Goal: Find specific page/section: Find specific page/section

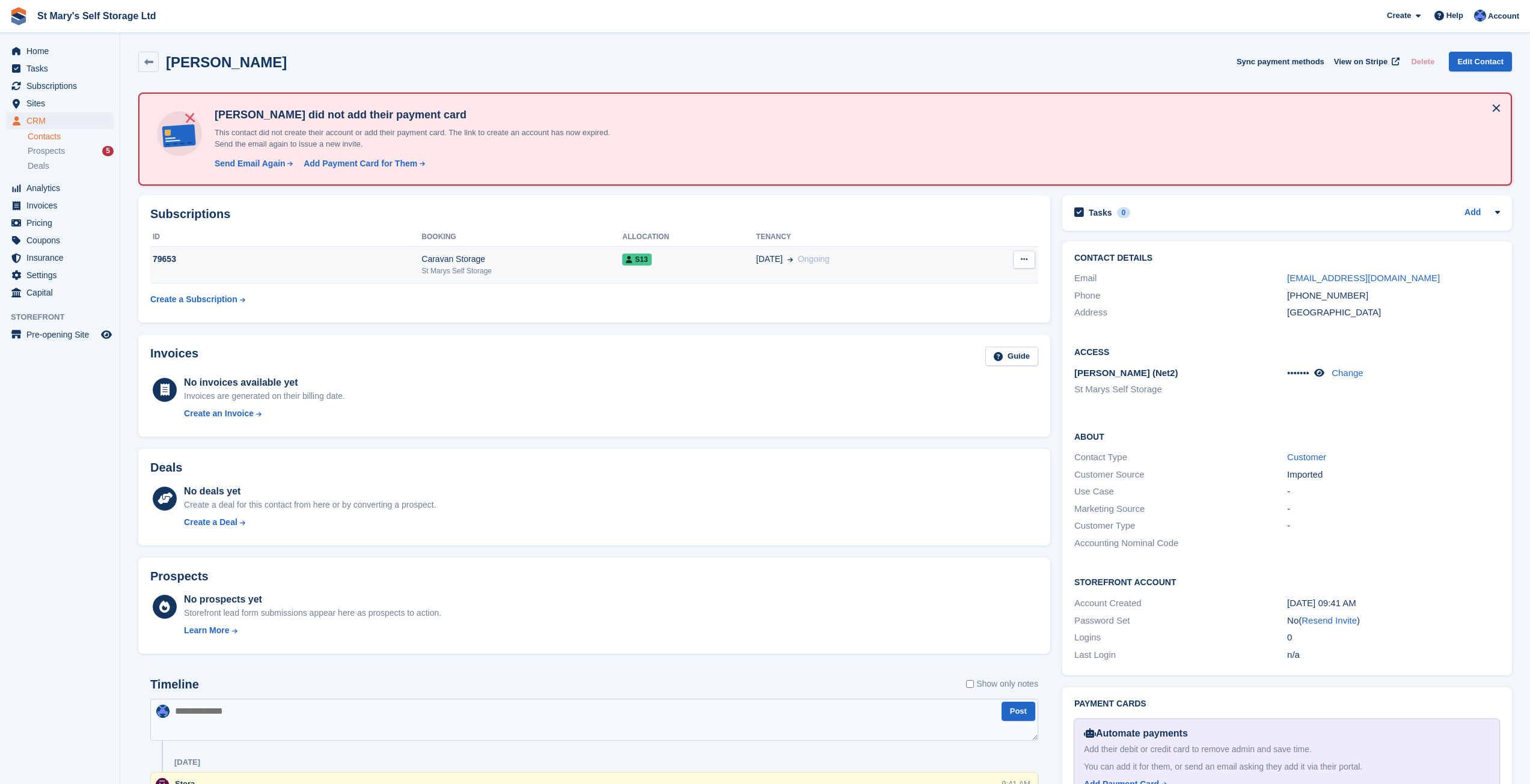
click at [475, 255] on div "Caravan Storage" at bounding box center [521, 259] width 201 height 12
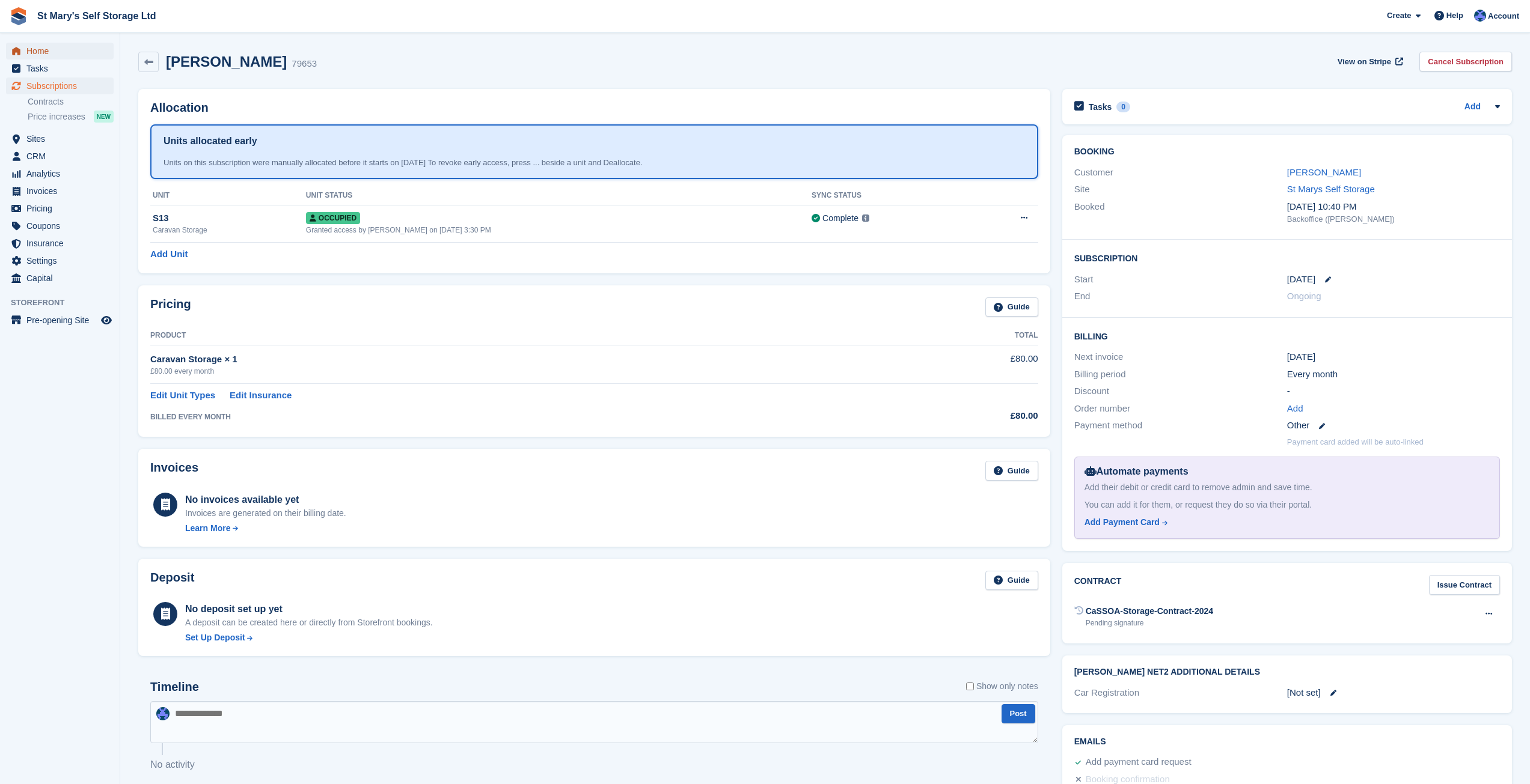
click at [33, 51] on span "Home" at bounding box center [62, 51] width 72 height 17
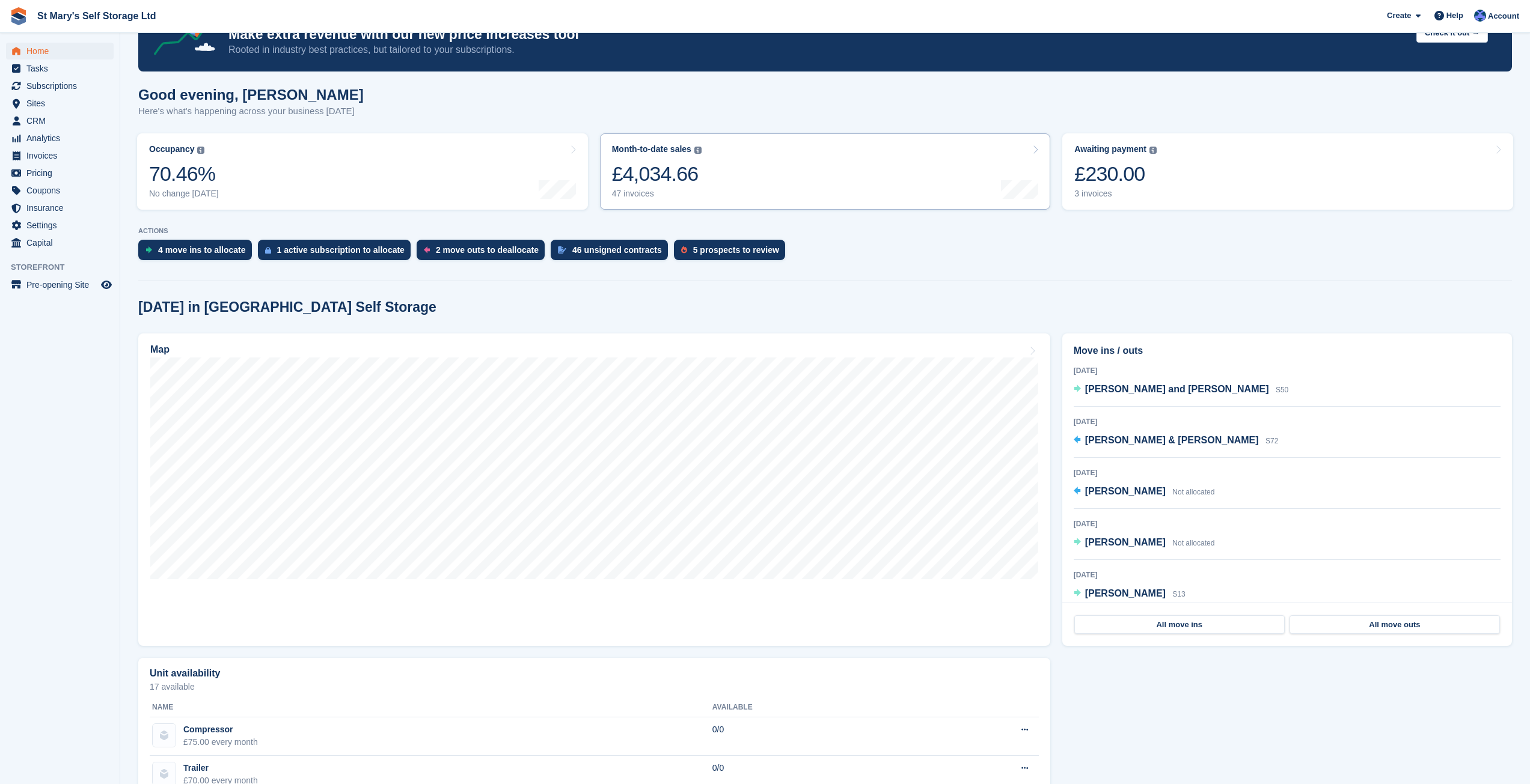
scroll to position [181, 0]
